Goal: Contribute content: Contribute content

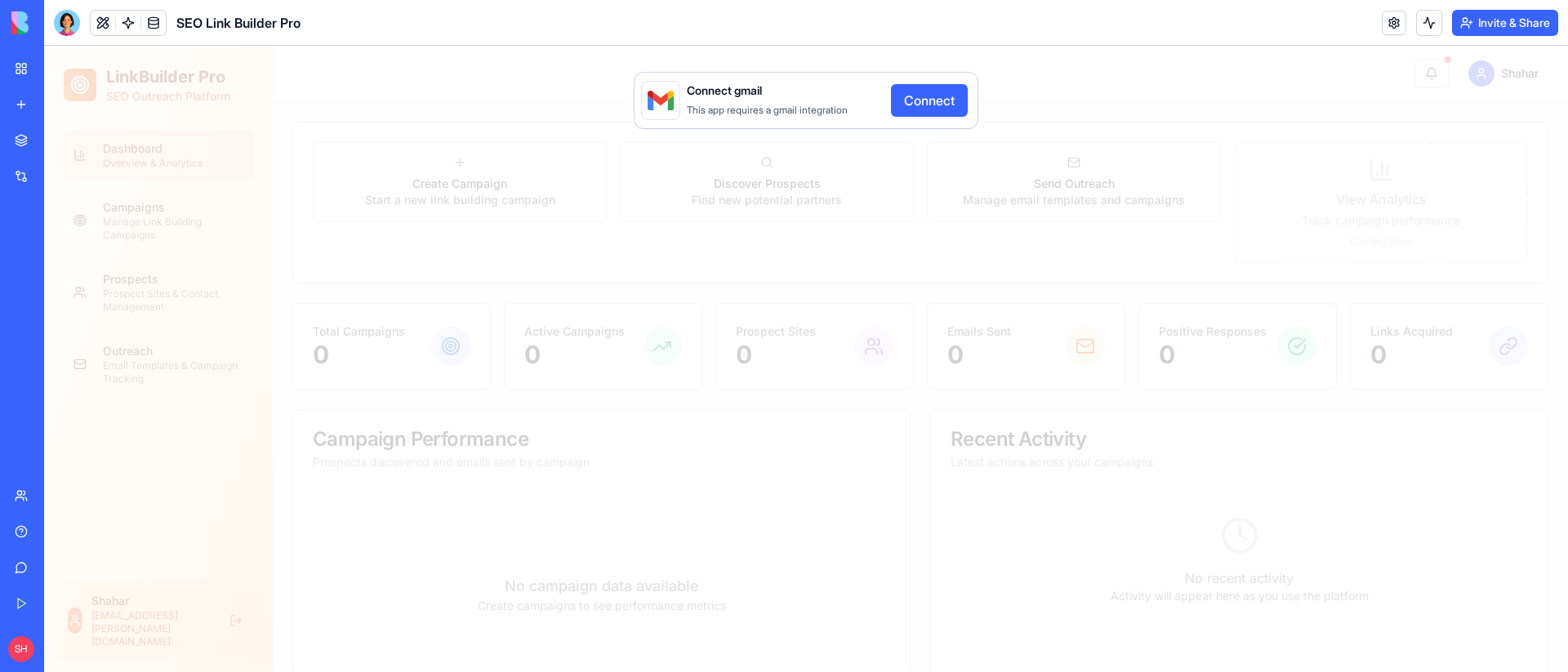
click at [898, 92] on button "Connect" at bounding box center [928, 100] width 77 height 33
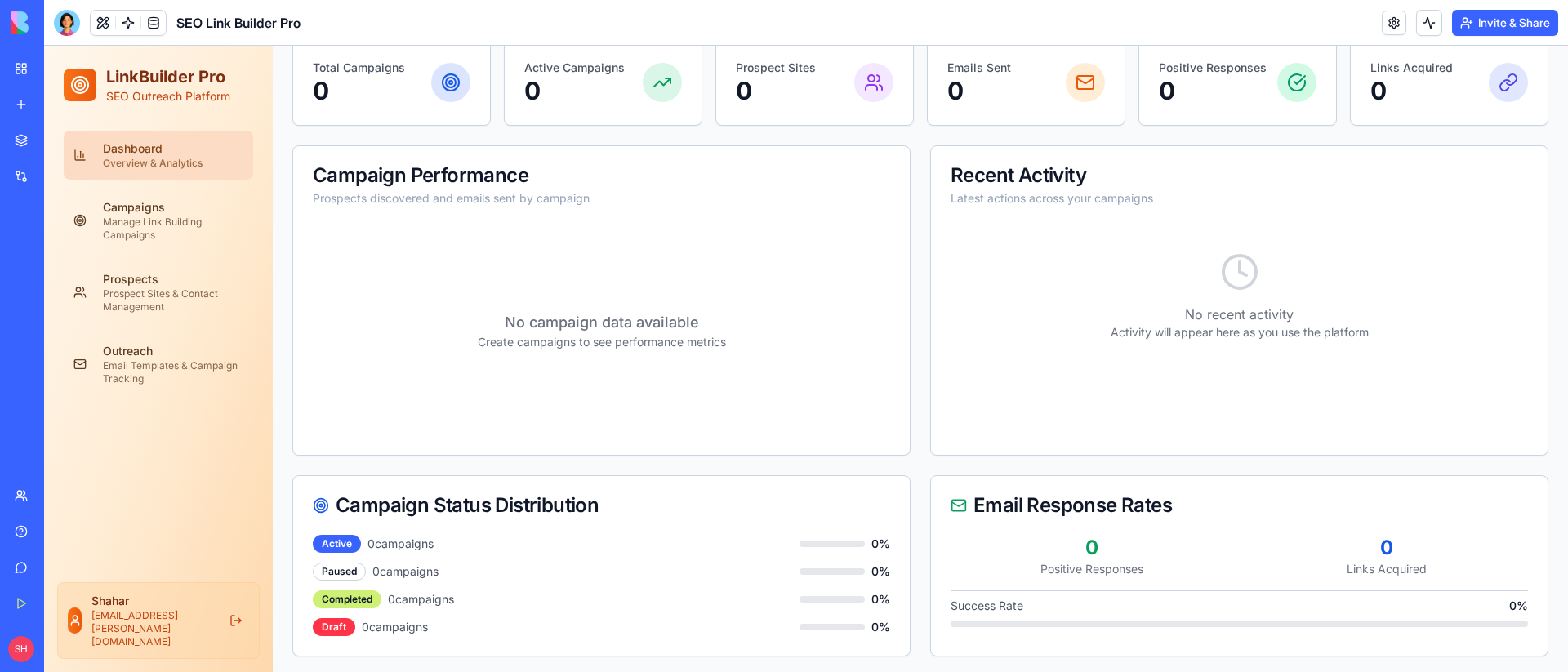
scroll to position [268, 0]
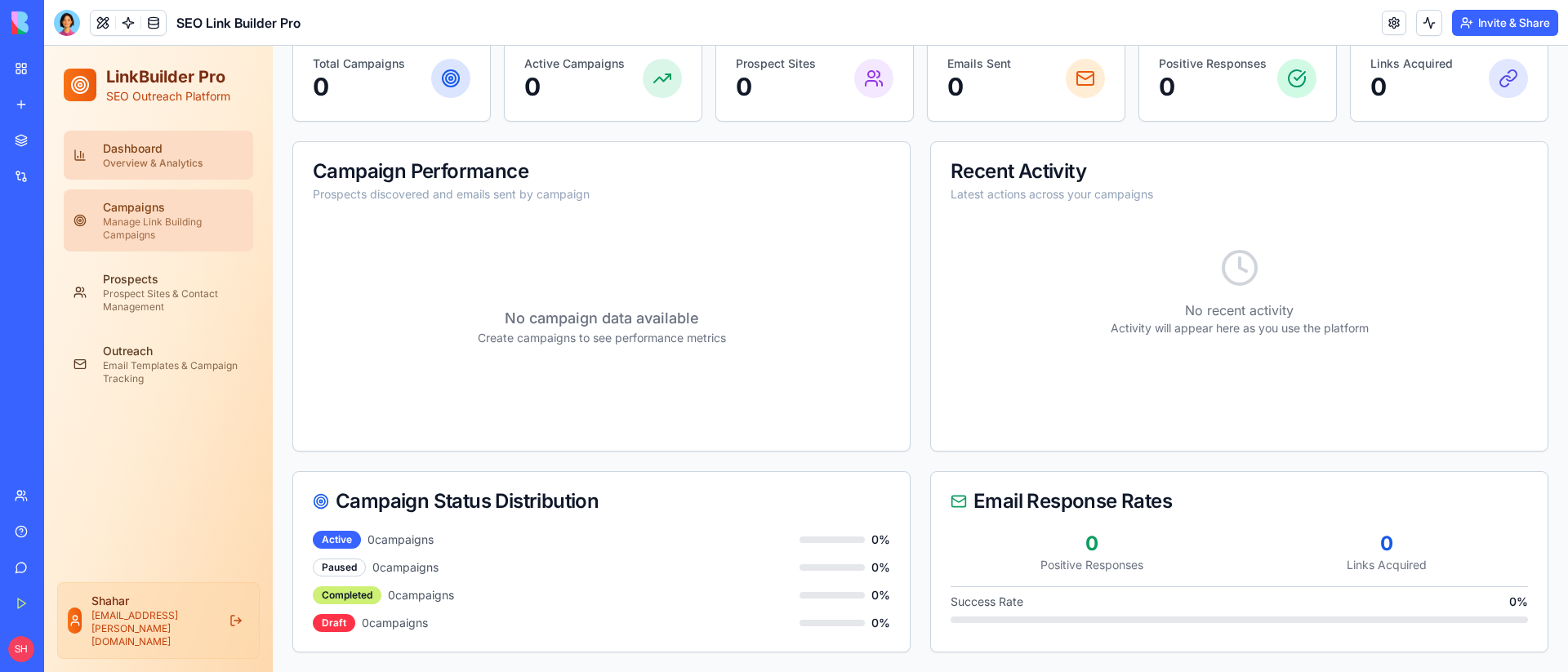
click at [197, 227] on div "Manage Link Building Campaigns" at bounding box center [173, 229] width 141 height 26
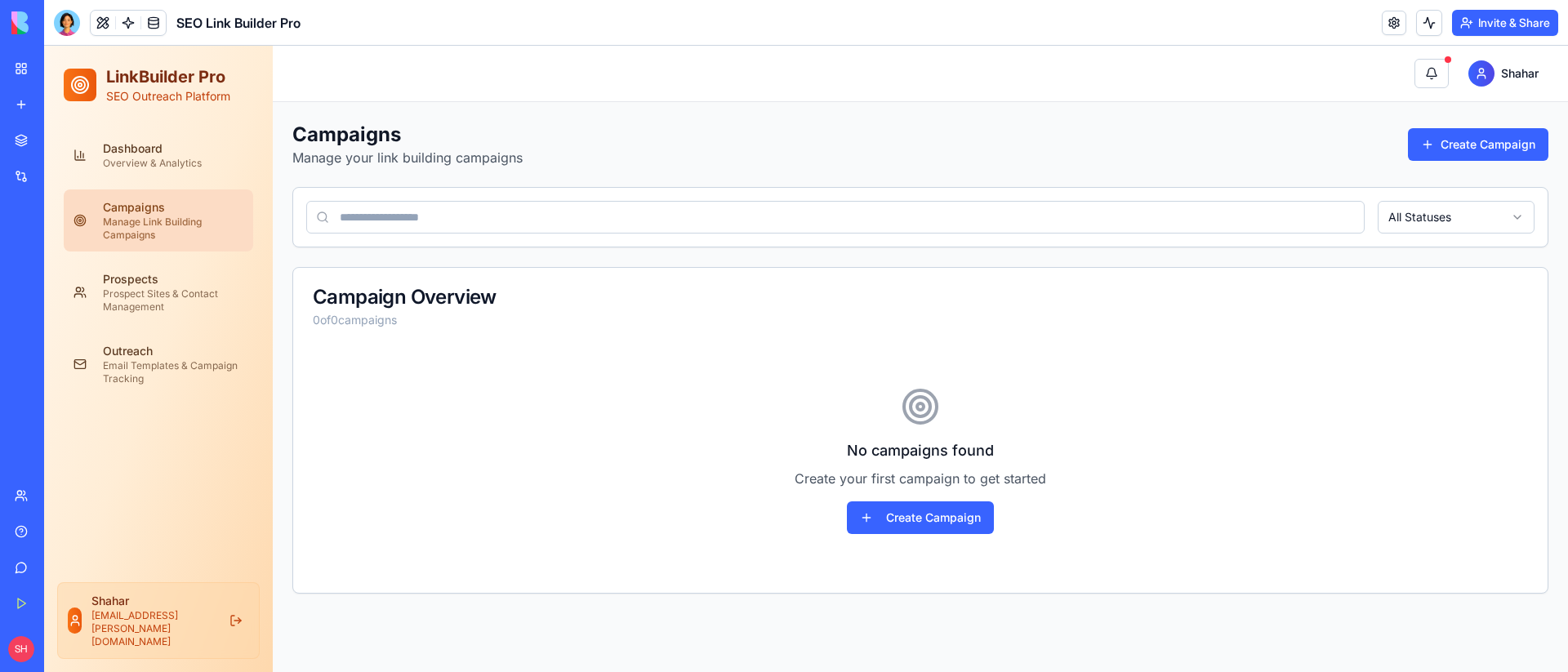
scroll to position [0, 0]
click at [406, 217] on input at bounding box center [835, 217] width 1058 height 33
click at [187, 160] on div "Overview & Analytics" at bounding box center [173, 163] width 141 height 13
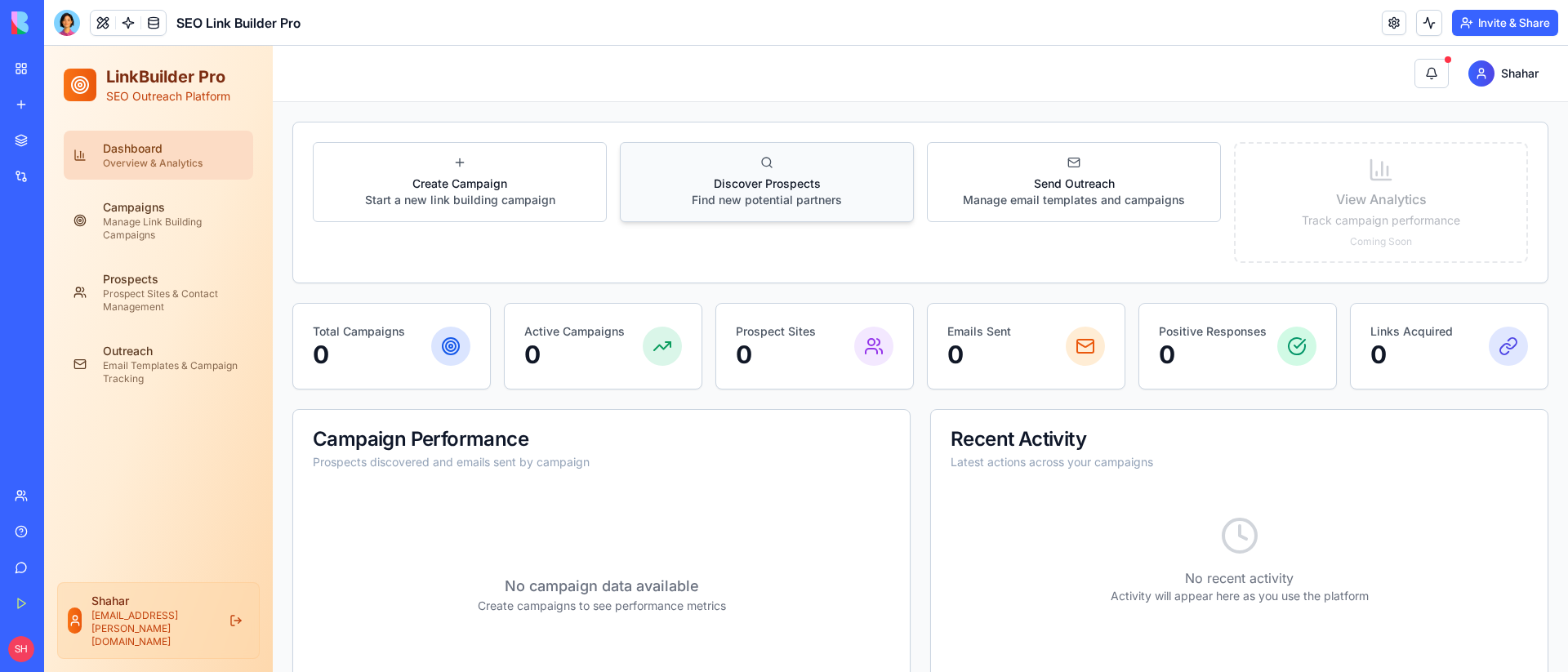
click at [774, 166] on button "Discover Prospects Find new potential partners" at bounding box center [767, 182] width 293 height 80
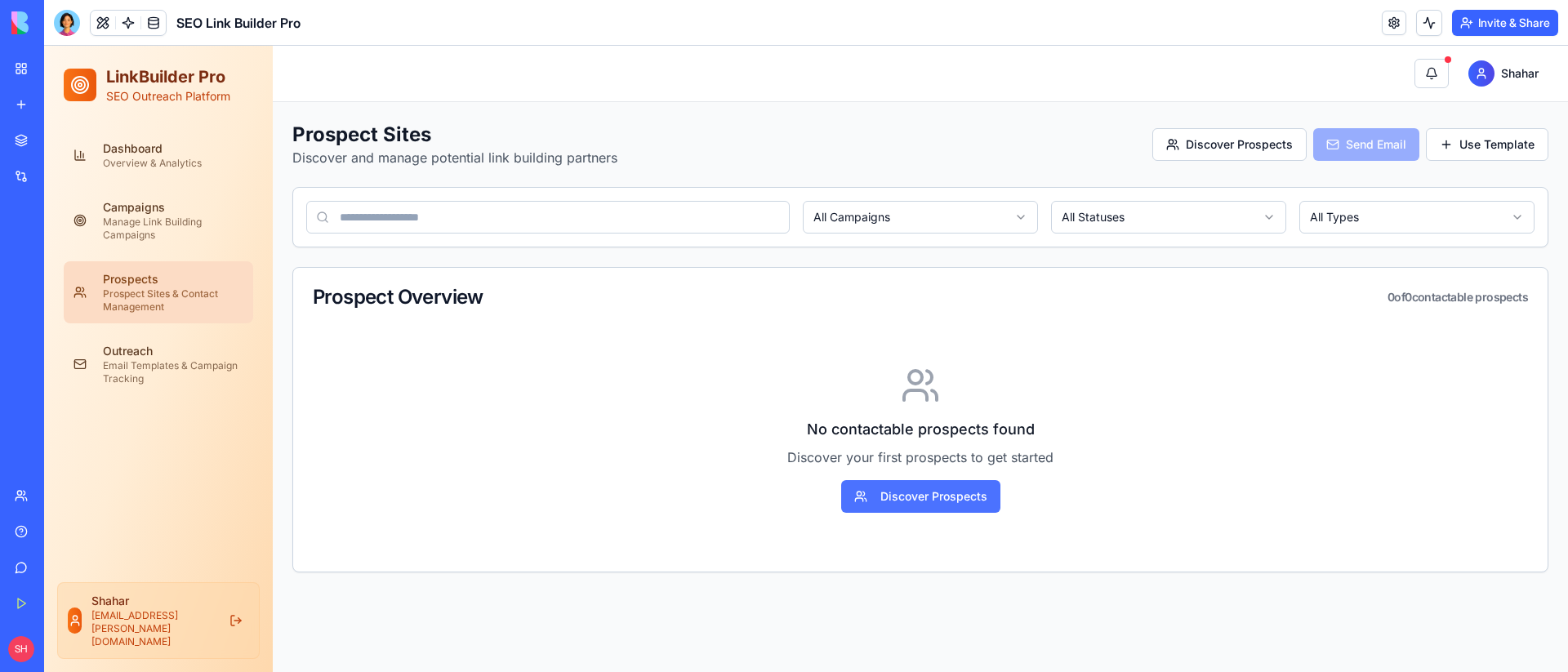
click at [934, 507] on button "Discover Prospects" at bounding box center [921, 496] width 160 height 33
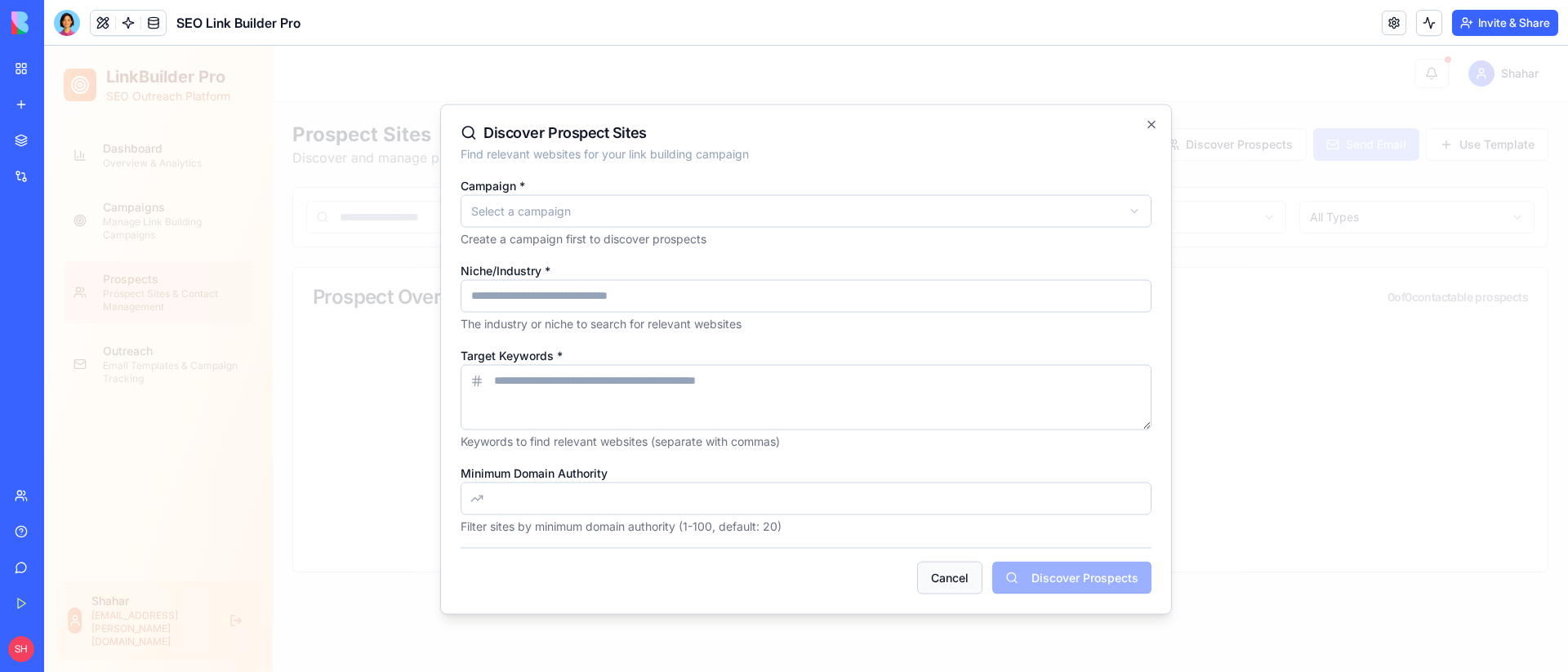
click at [947, 573] on button "Cancel" at bounding box center [949, 577] width 65 height 33
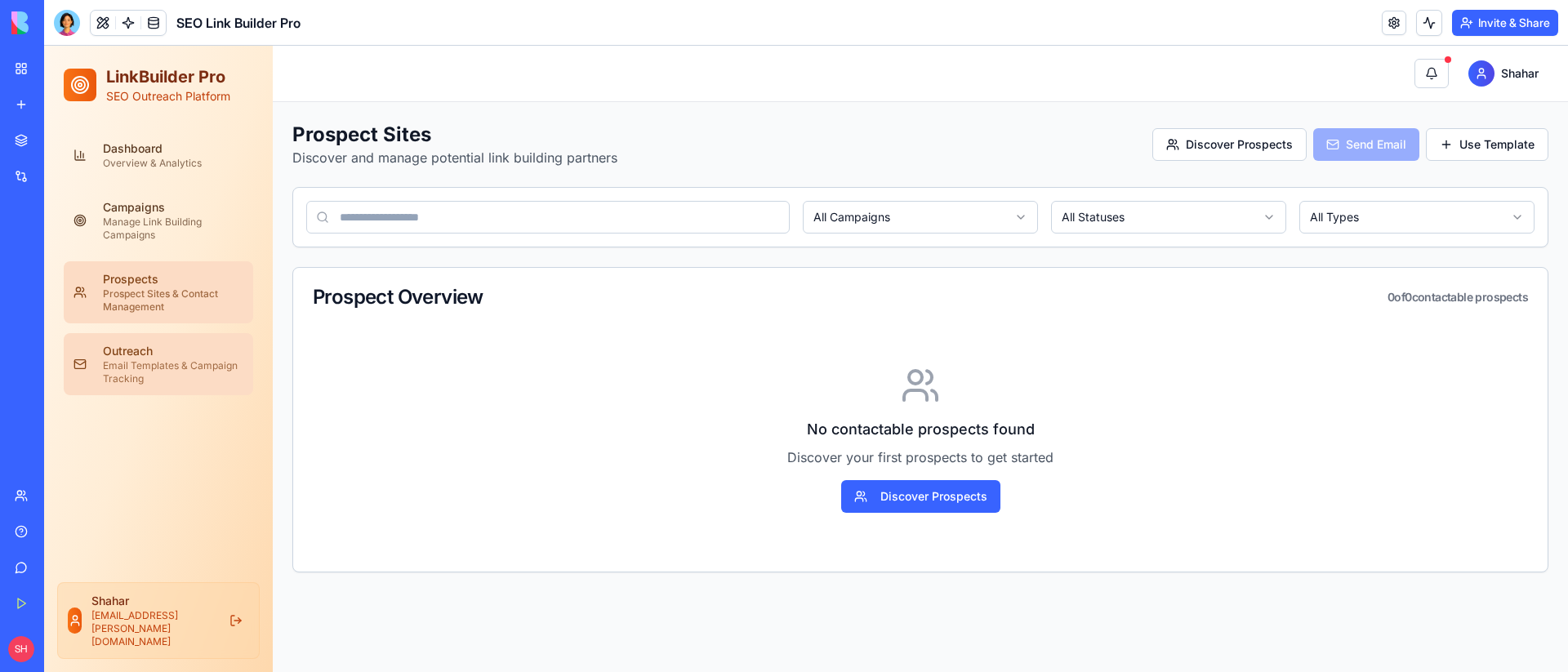
click at [194, 374] on div "Email Templates & Campaign Tracking" at bounding box center [173, 372] width 141 height 26
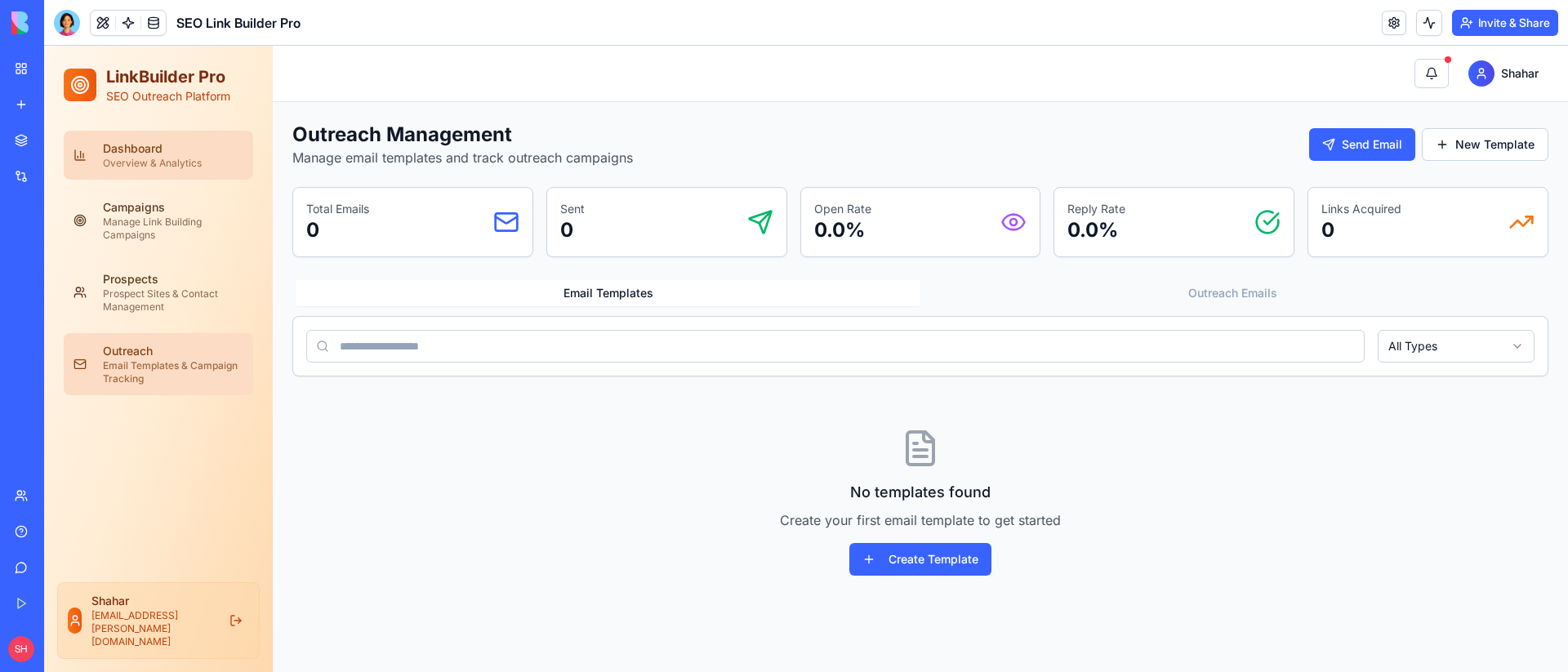
click at [206, 151] on div "Dashboard" at bounding box center [173, 149] width 141 height 16
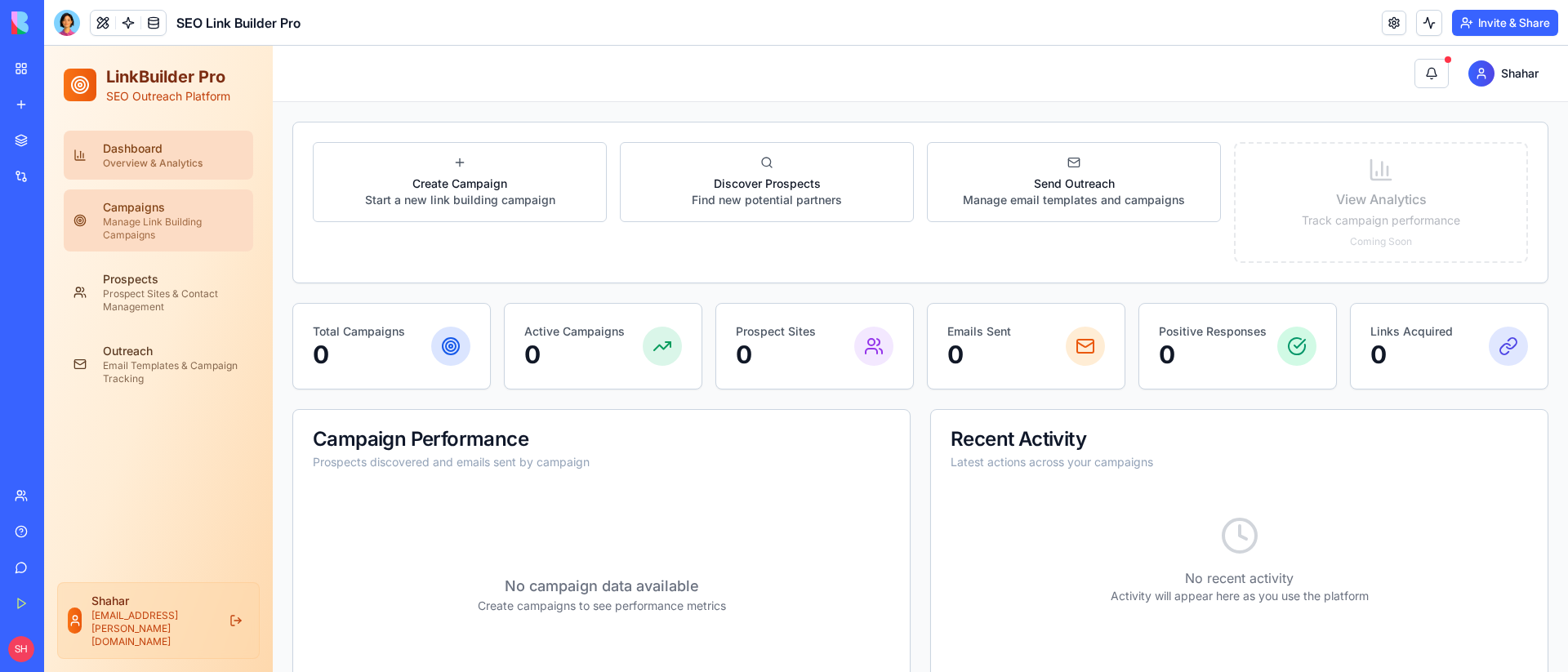
click at [208, 206] on div "Campaigns" at bounding box center [173, 208] width 141 height 16
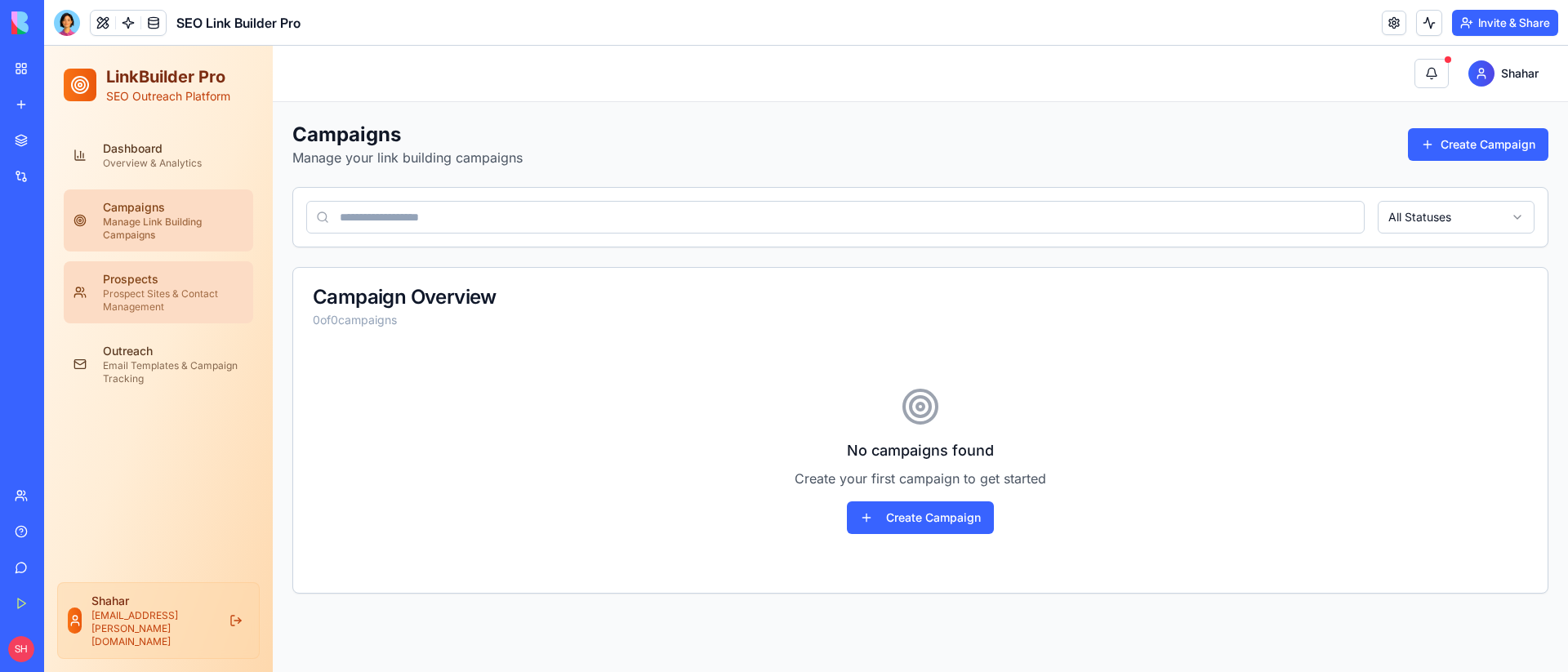
click at [183, 270] on link "Prospects Prospect Sites & Contact Management" at bounding box center [159, 293] width 190 height 62
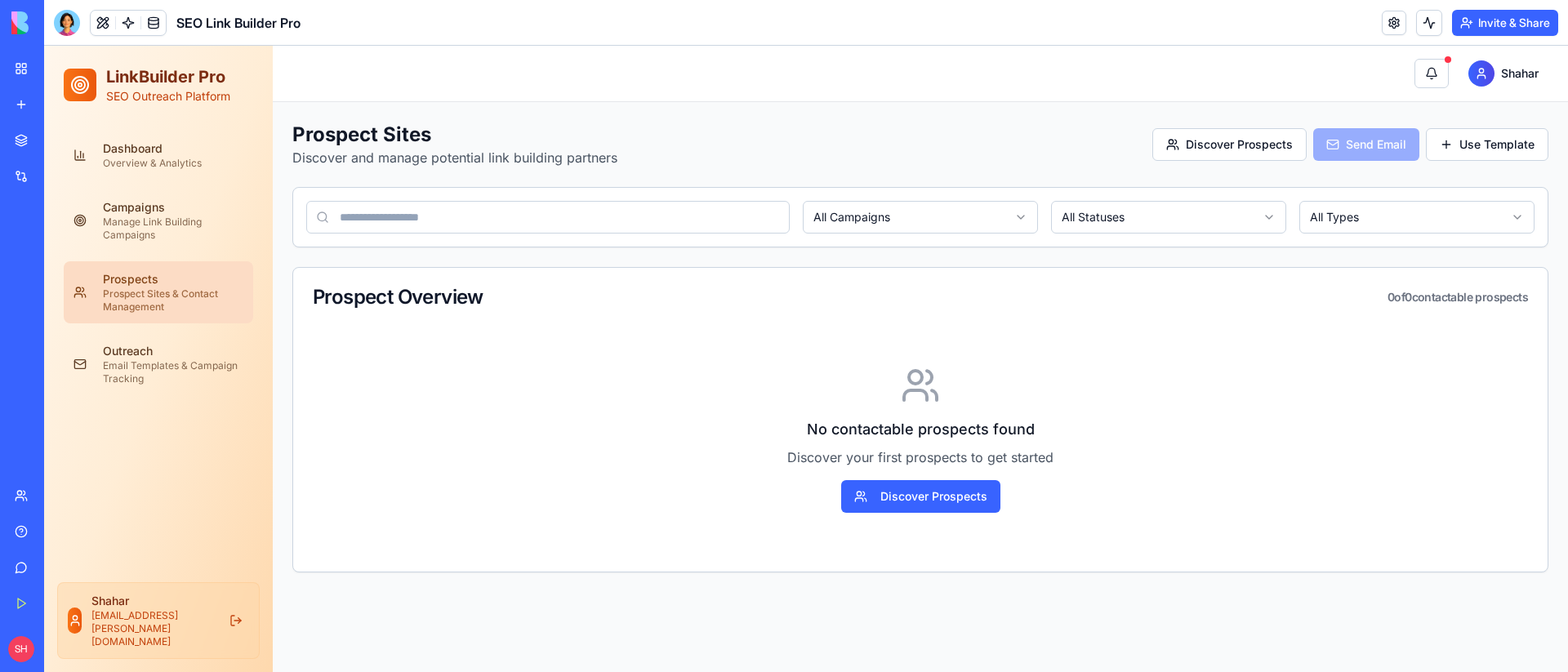
click at [163, 320] on link "Prospects Prospect Sites & Contact Management" at bounding box center [159, 293] width 190 height 62
click at [177, 365] on div "Email Templates & Campaign Tracking" at bounding box center [173, 372] width 141 height 26
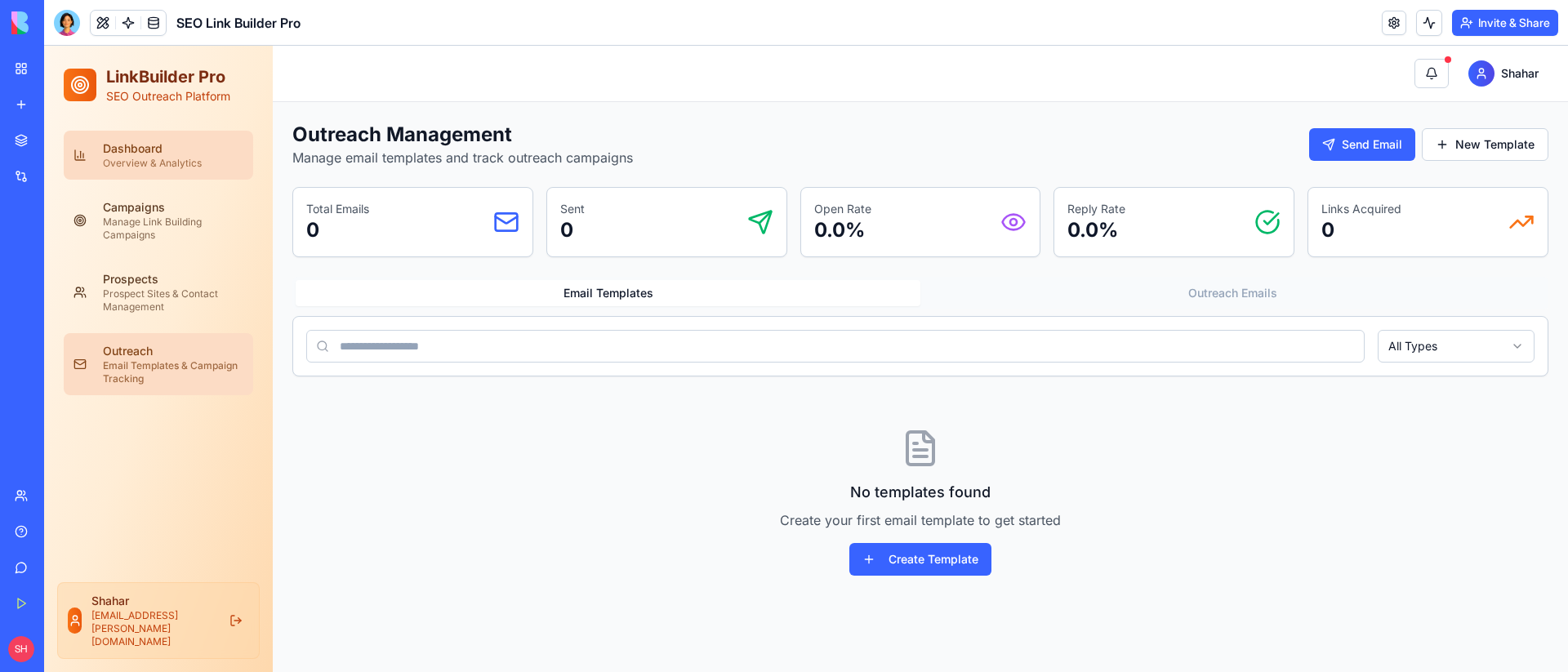
click at [137, 158] on div "Overview & Analytics" at bounding box center [173, 163] width 141 height 13
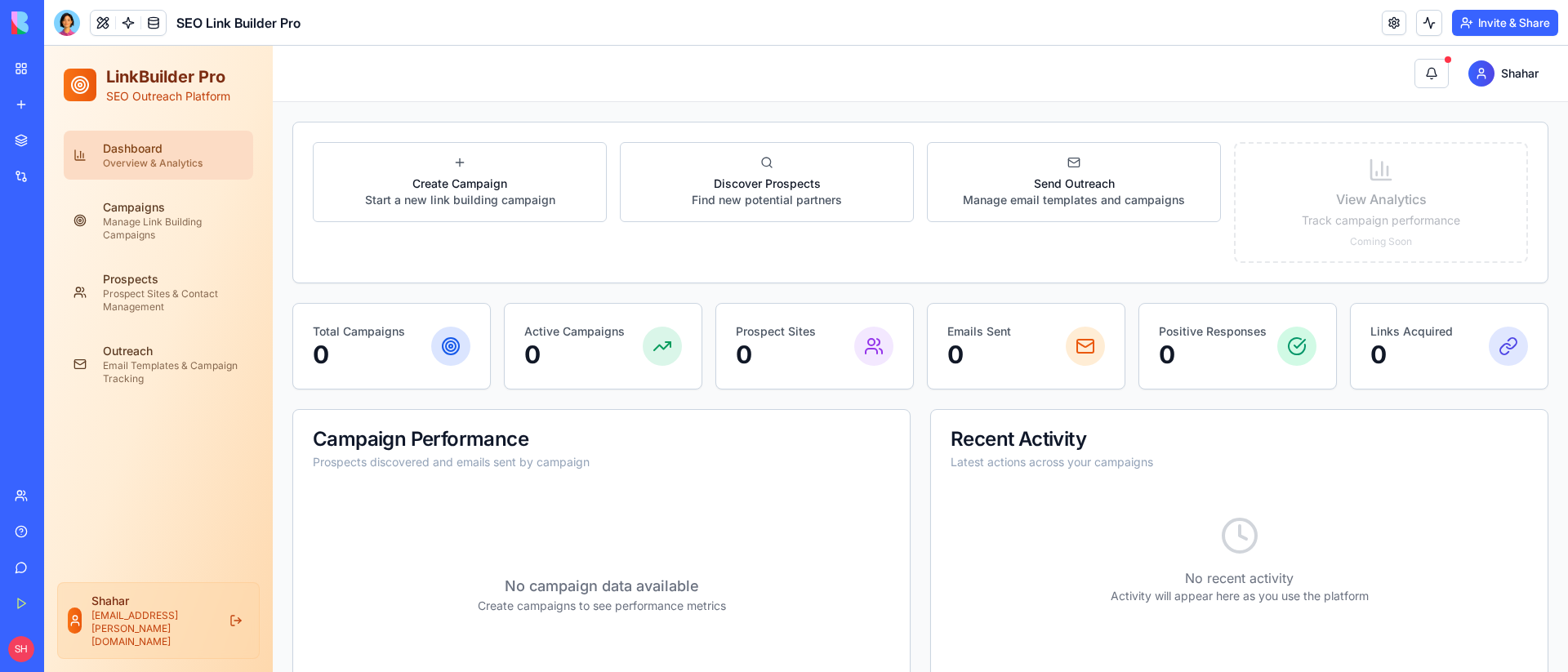
click at [28, 103] on link "New app" at bounding box center [37, 104] width 65 height 33
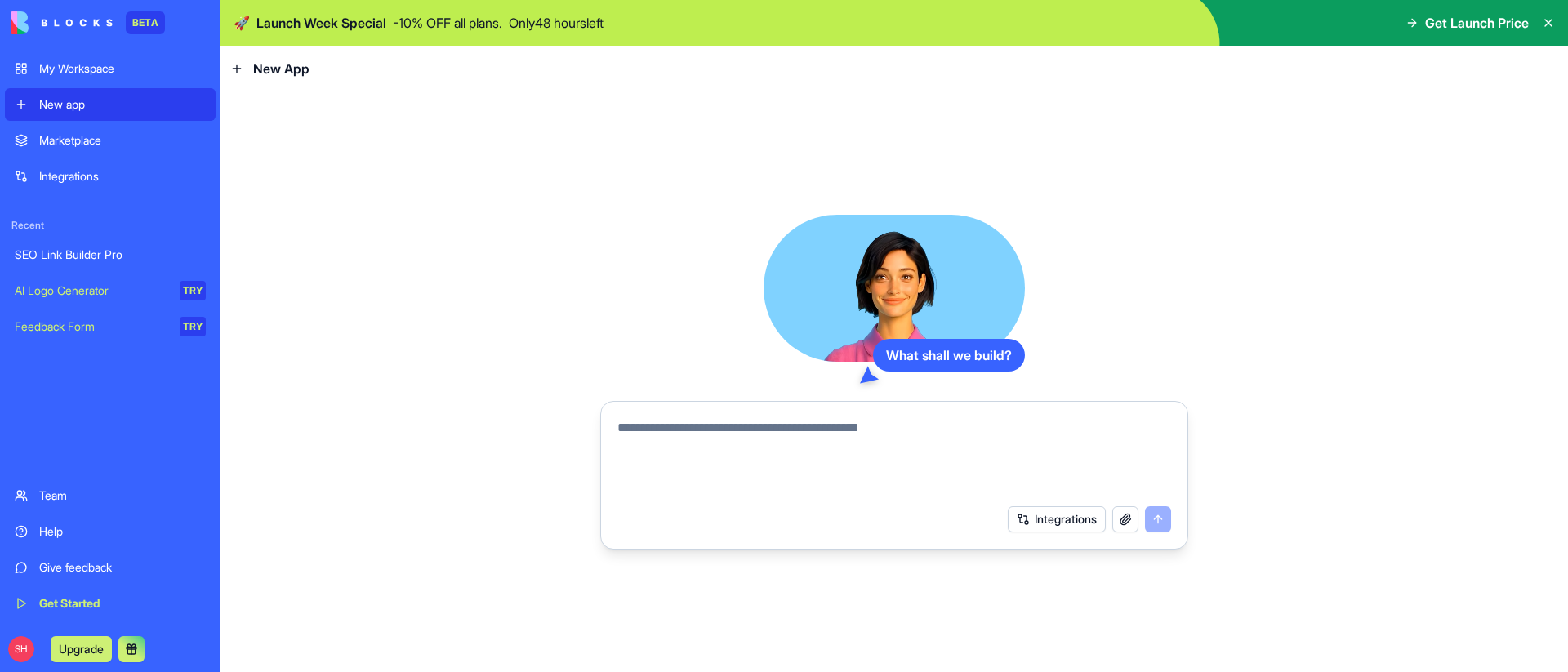
click at [721, 443] on textarea at bounding box center [893, 457] width 554 height 79
click at [730, 465] on textarea at bounding box center [893, 457] width 554 height 79
click at [1023, 529] on button "Integrations" at bounding box center [1056, 519] width 98 height 26
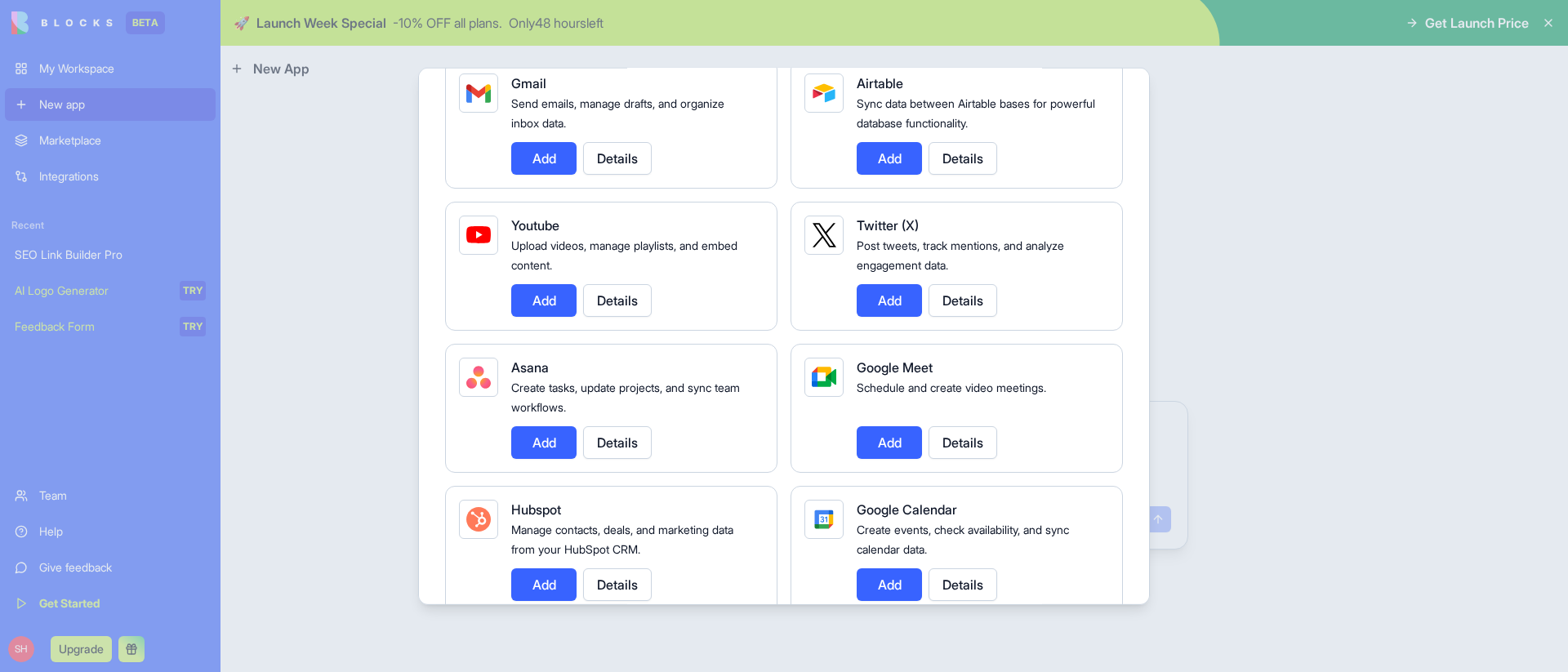
scroll to position [370, 0]
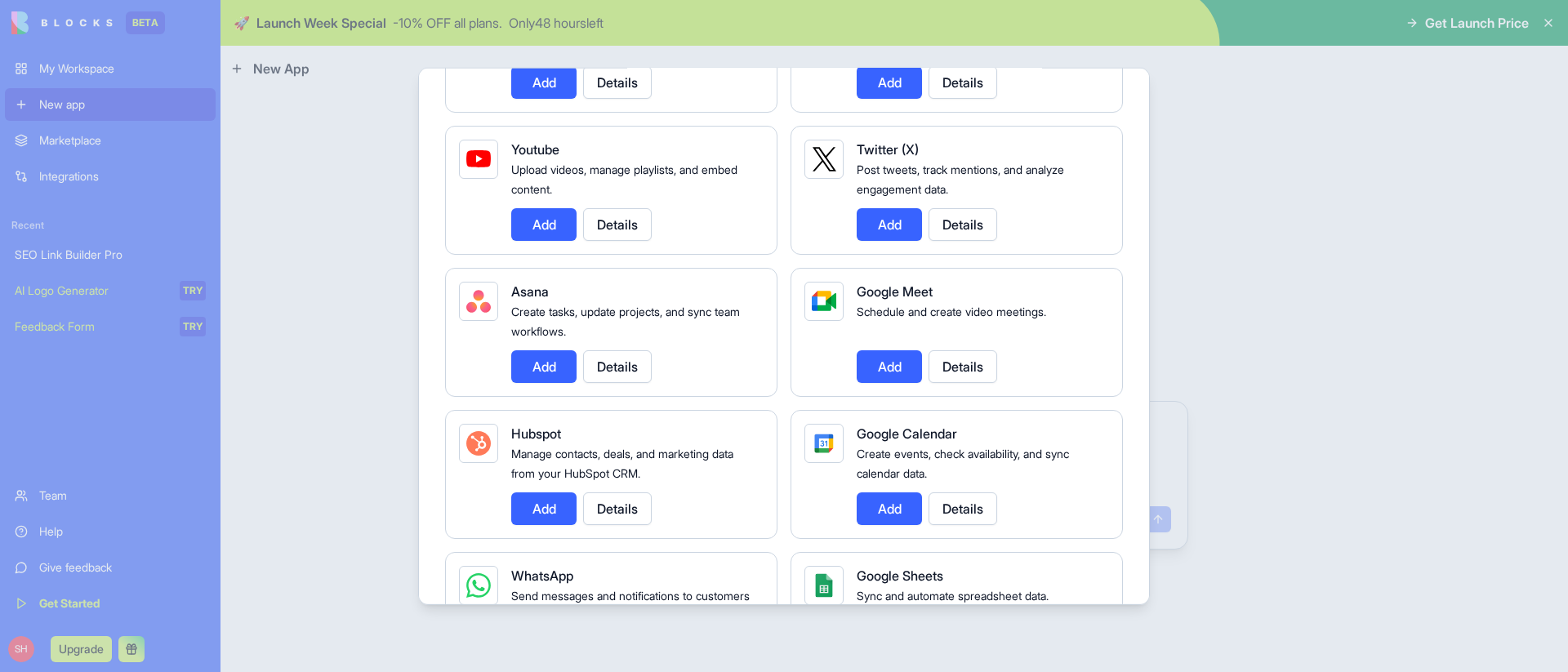
click at [881, 232] on button "Add" at bounding box center [888, 224] width 65 height 33
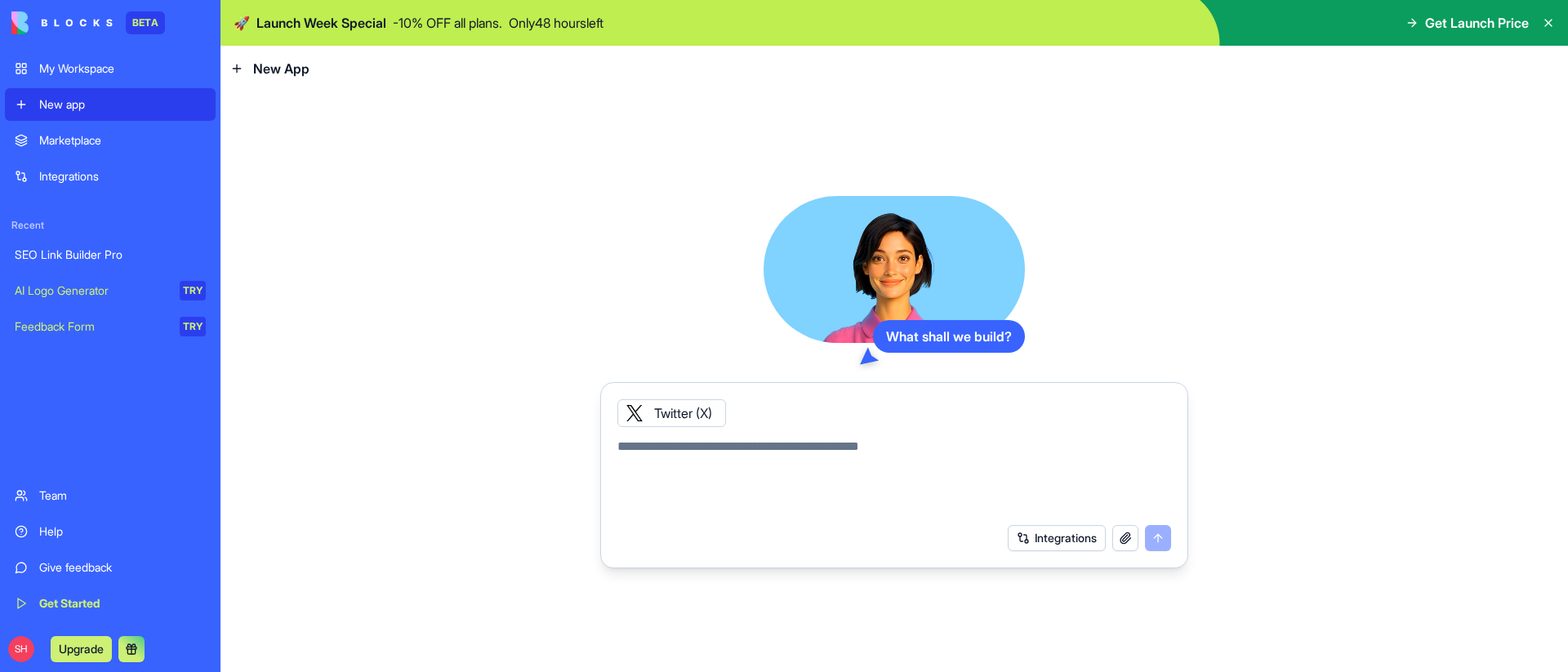
click at [824, 454] on textarea at bounding box center [893, 476] width 554 height 79
type textarea "**********"
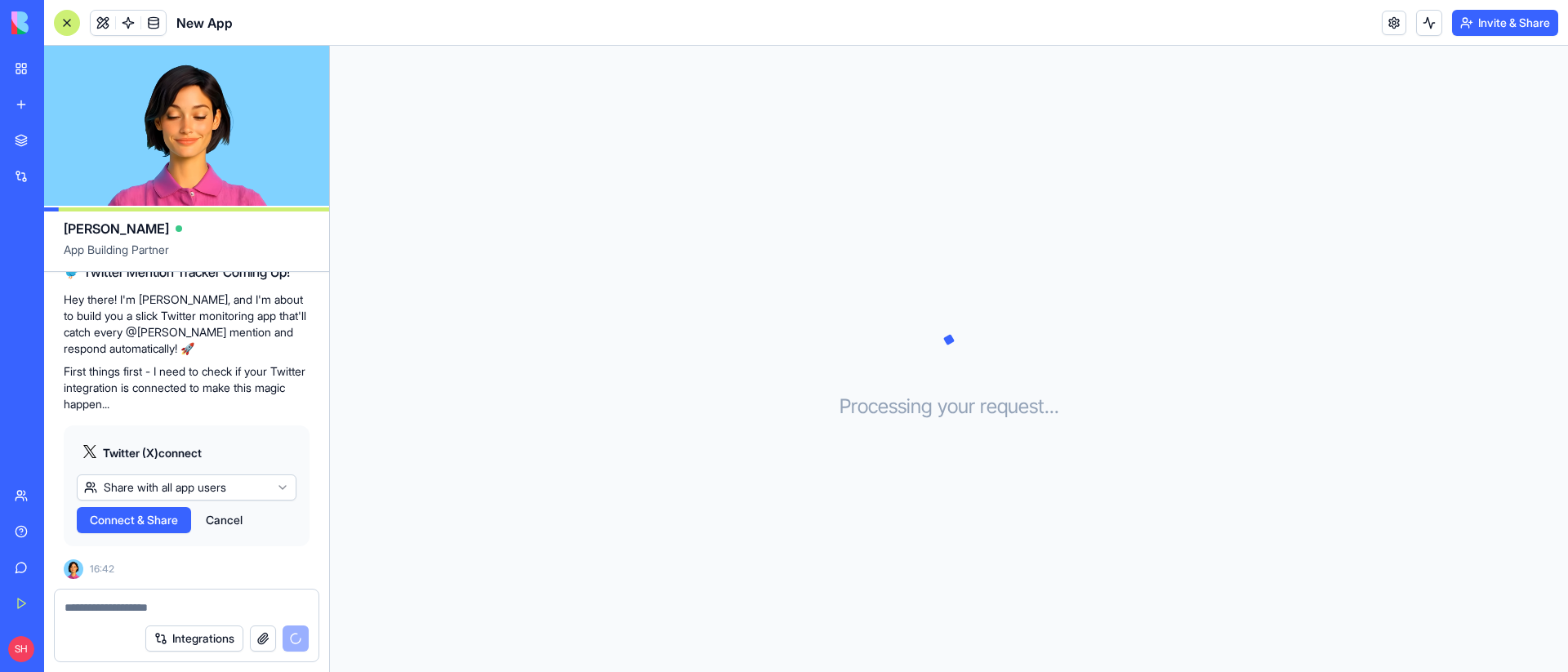
scroll to position [288, 0]
